Goal: Navigation & Orientation: Find specific page/section

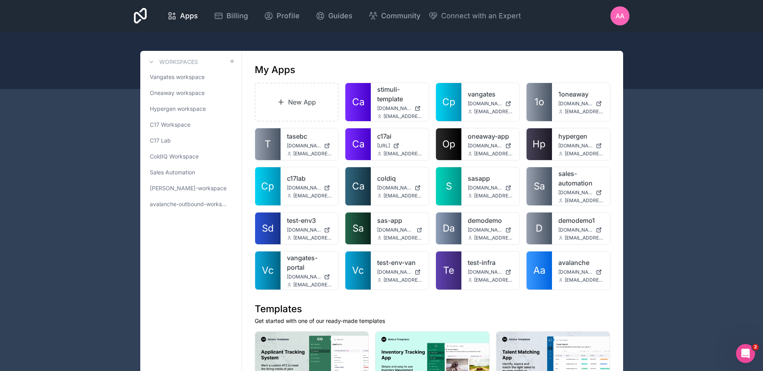
click at [196, 208] on span "avalanche-outbound-workspace" at bounding box center [189, 204] width 79 height 8
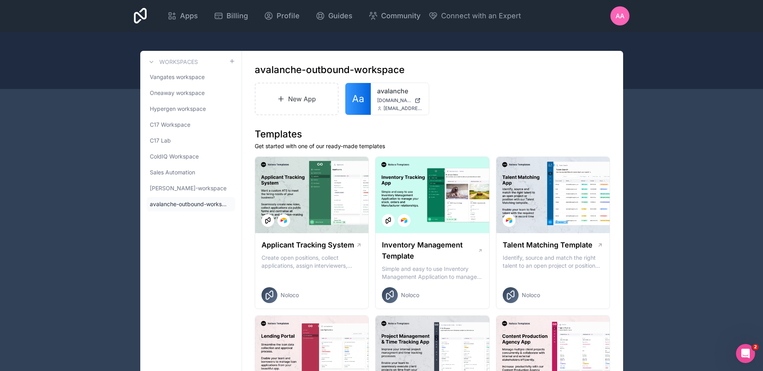
click at [200, 188] on span "[PERSON_NAME]-workspace" at bounding box center [188, 188] width 77 height 8
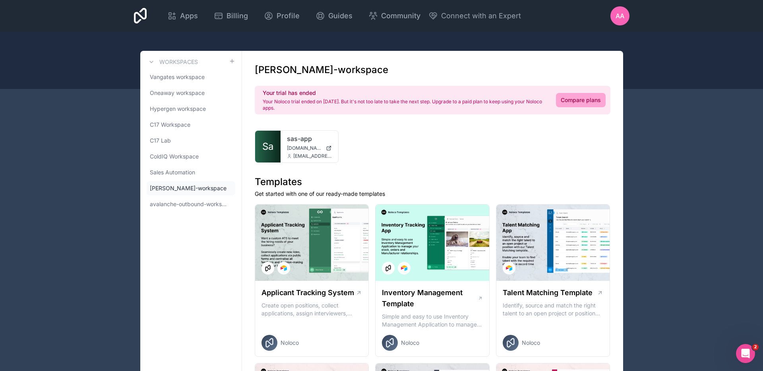
click at [185, 172] on span "Sales Automation" at bounding box center [172, 173] width 45 height 8
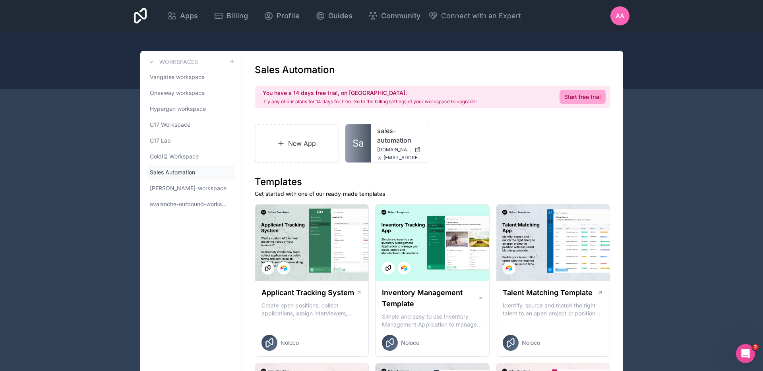
click at [187, 159] on span "ColdIQ Workspace" at bounding box center [174, 157] width 49 height 8
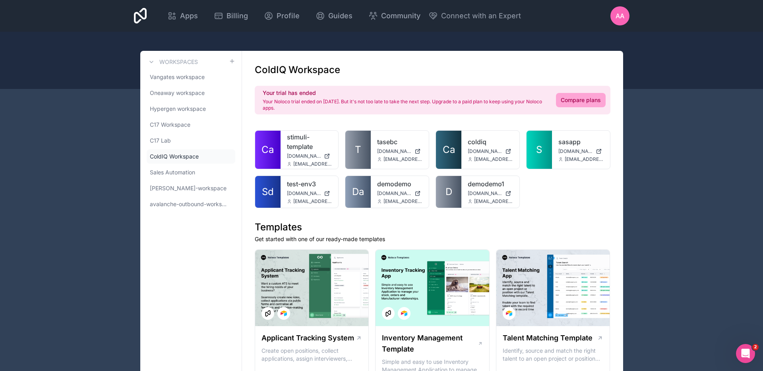
click at [189, 147] on link "C17 Lab" at bounding box center [191, 141] width 89 height 14
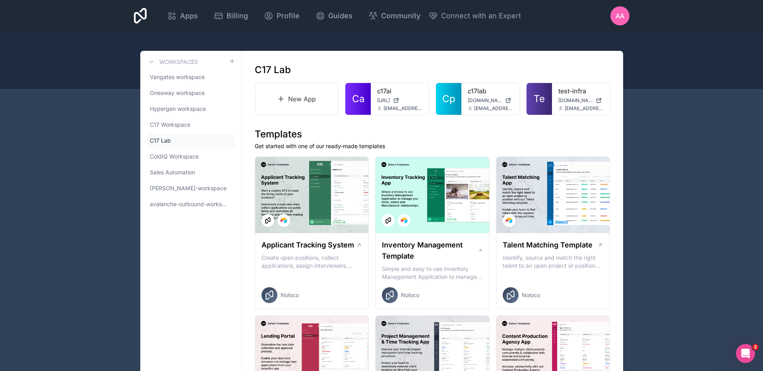
click at [575, 97] on div "test-infra [DOMAIN_NAME] [EMAIL_ADDRESS][DOMAIN_NAME]" at bounding box center [581, 99] width 58 height 32
click at [570, 87] on link "test-infra" at bounding box center [580, 91] width 45 height 10
